Goal: Task Accomplishment & Management: Use online tool/utility

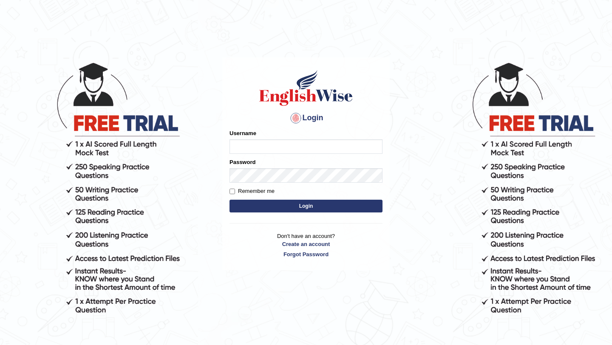
type input "burcin"
click at [325, 209] on button "Login" at bounding box center [305, 206] width 153 height 13
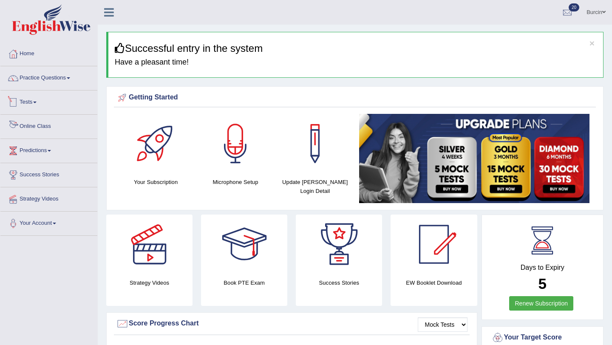
click at [37, 102] on span at bounding box center [34, 103] width 3 height 2
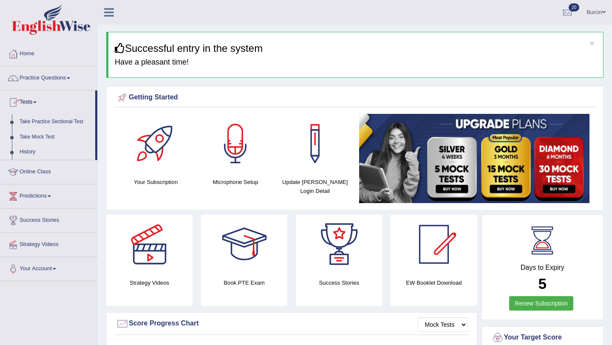
click at [52, 137] on link "Take Mock Test" at bounding box center [55, 137] width 79 height 15
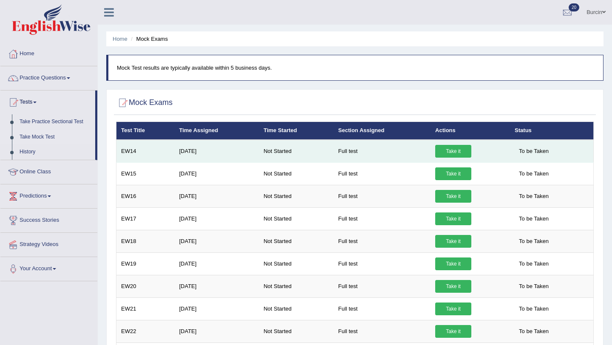
click at [448, 150] on link "Take it" at bounding box center [453, 151] width 36 height 13
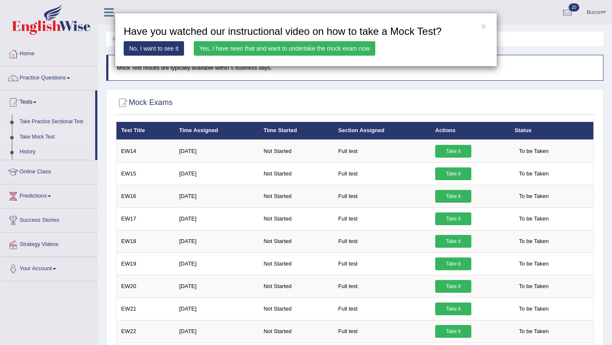
click at [334, 48] on link "Yes, I have seen that and want to undertake the mock exam now" at bounding box center [284, 48] width 181 height 14
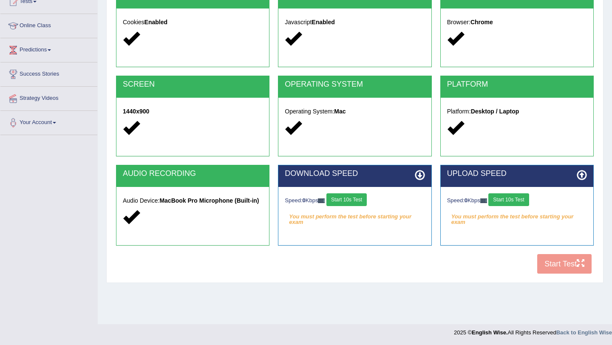
scroll to position [101, 0]
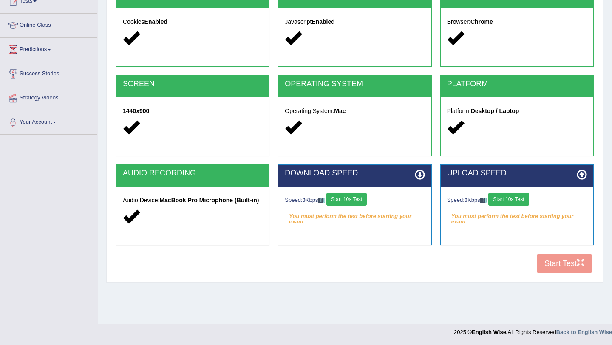
click at [362, 199] on button "Start 10s Test" at bounding box center [346, 199] width 40 height 13
click at [518, 201] on button "Start 10s Test" at bounding box center [508, 199] width 40 height 13
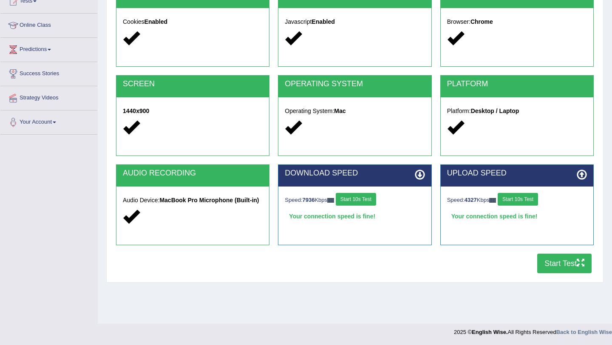
click at [562, 264] on button "Start Test" at bounding box center [564, 264] width 54 height 20
